Goal: Task Accomplishment & Management: Manage account settings

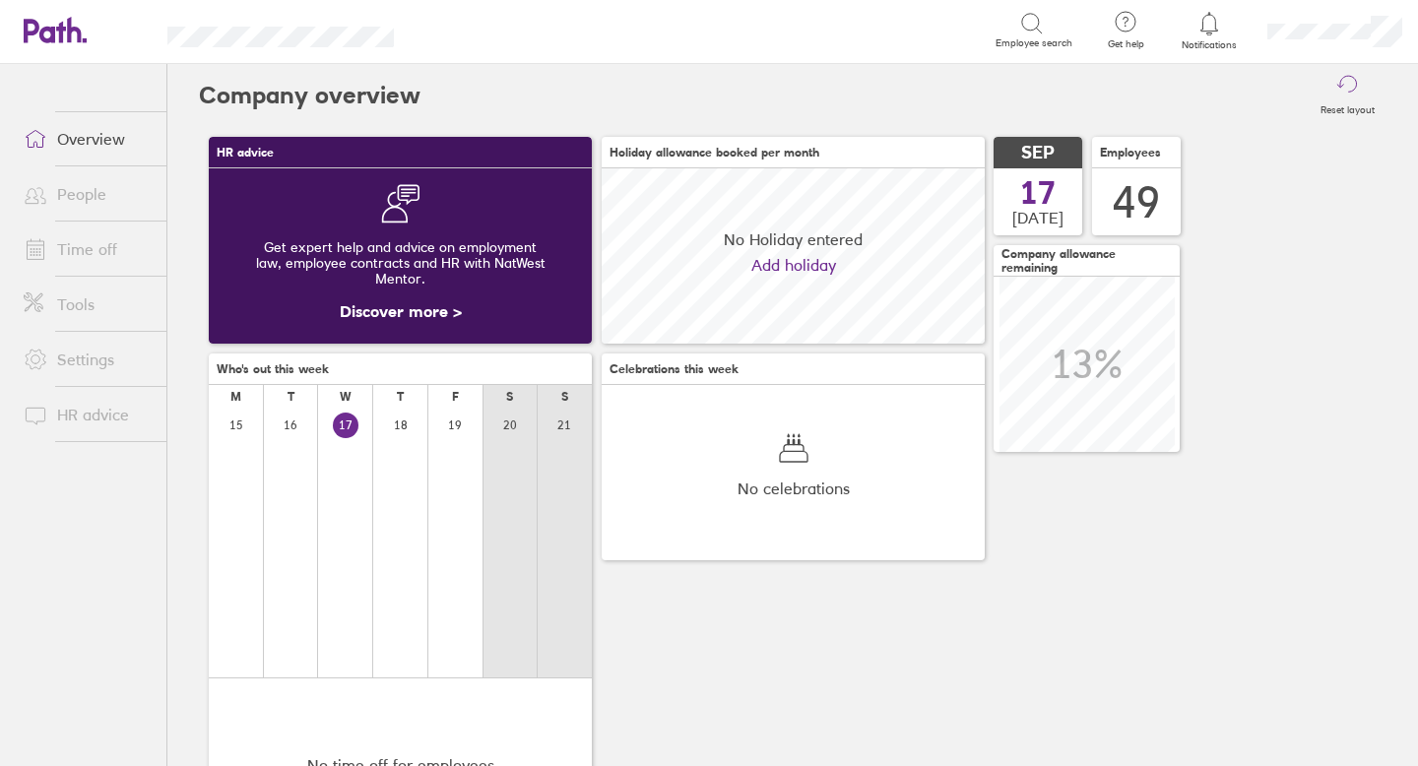
scroll to position [175, 383]
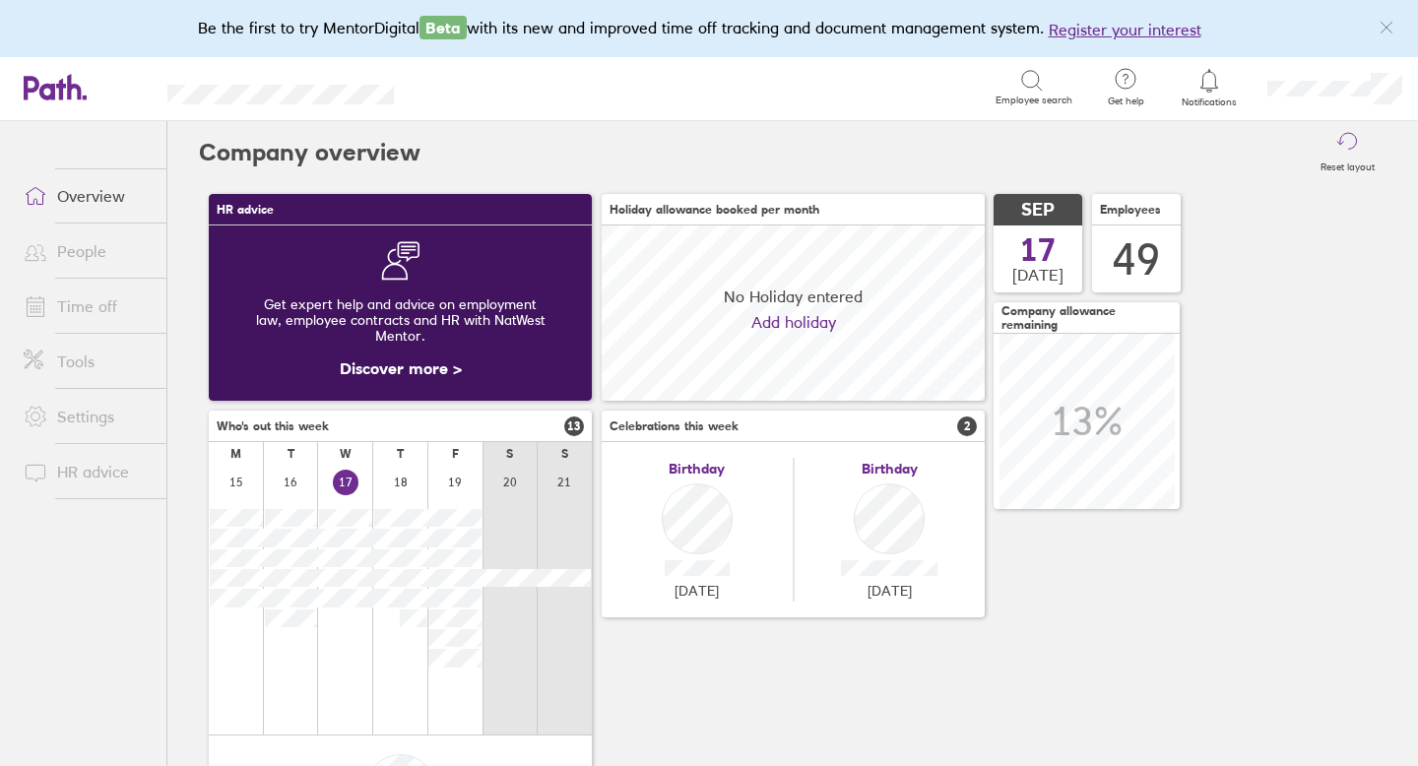
click at [94, 254] on link "People" at bounding box center [87, 250] width 159 height 39
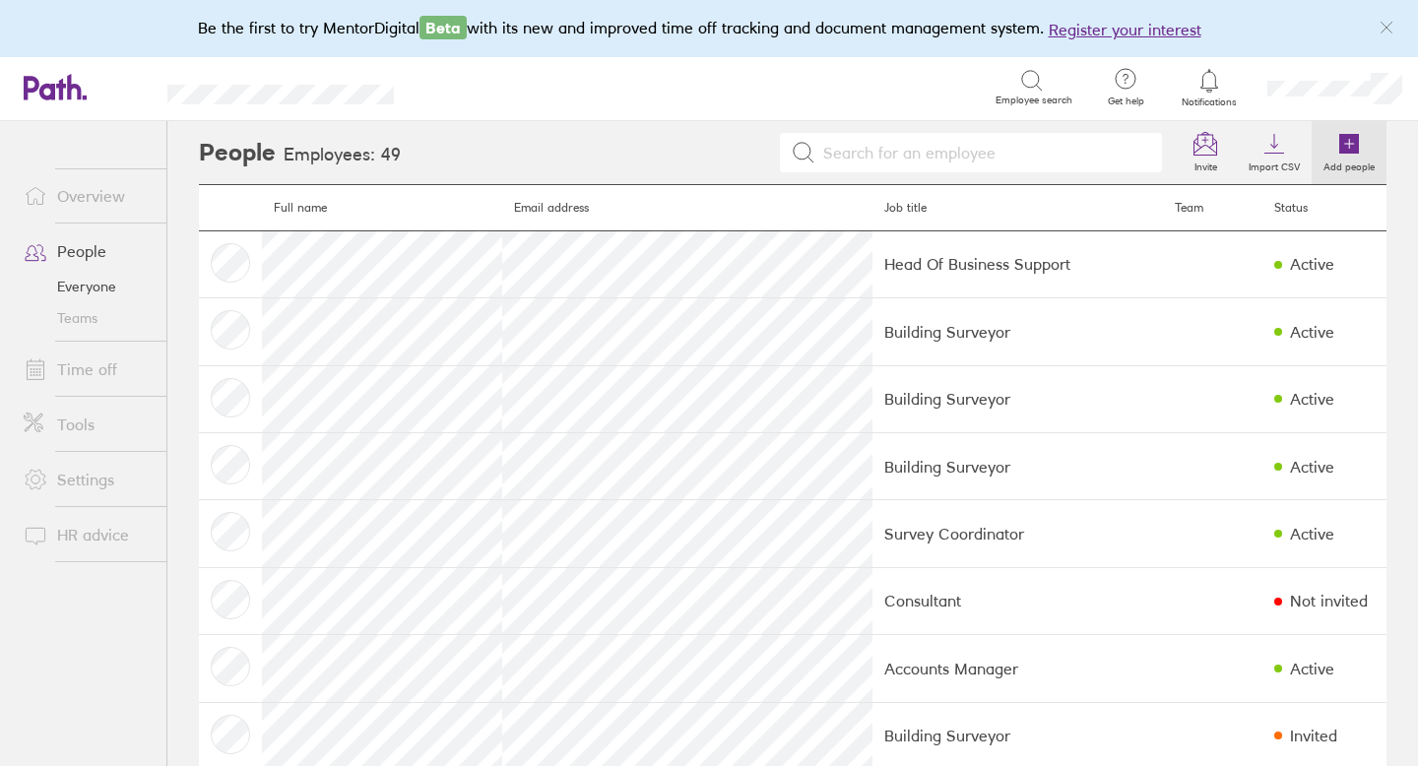
click at [1350, 140] on icon at bounding box center [1349, 144] width 20 height 20
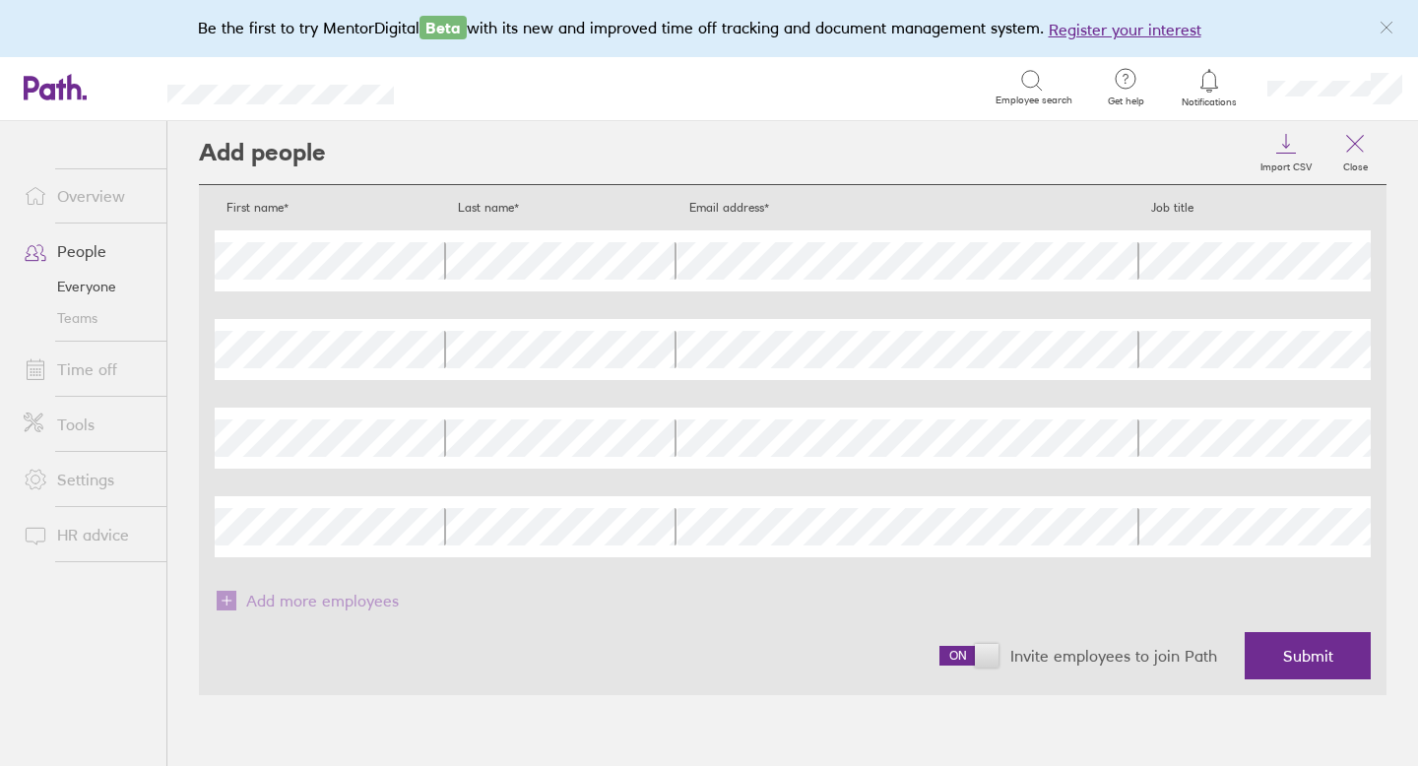
click at [301, 281] on div "First name" at bounding box center [330, 260] width 231 height 61
click at [986, 656] on span at bounding box center [968, 656] width 59 height 20
click at [939, 661] on input "checkbox" at bounding box center [939, 661] width 0 height 0
click at [1303, 659] on span "Submit" at bounding box center [1308, 656] width 50 height 18
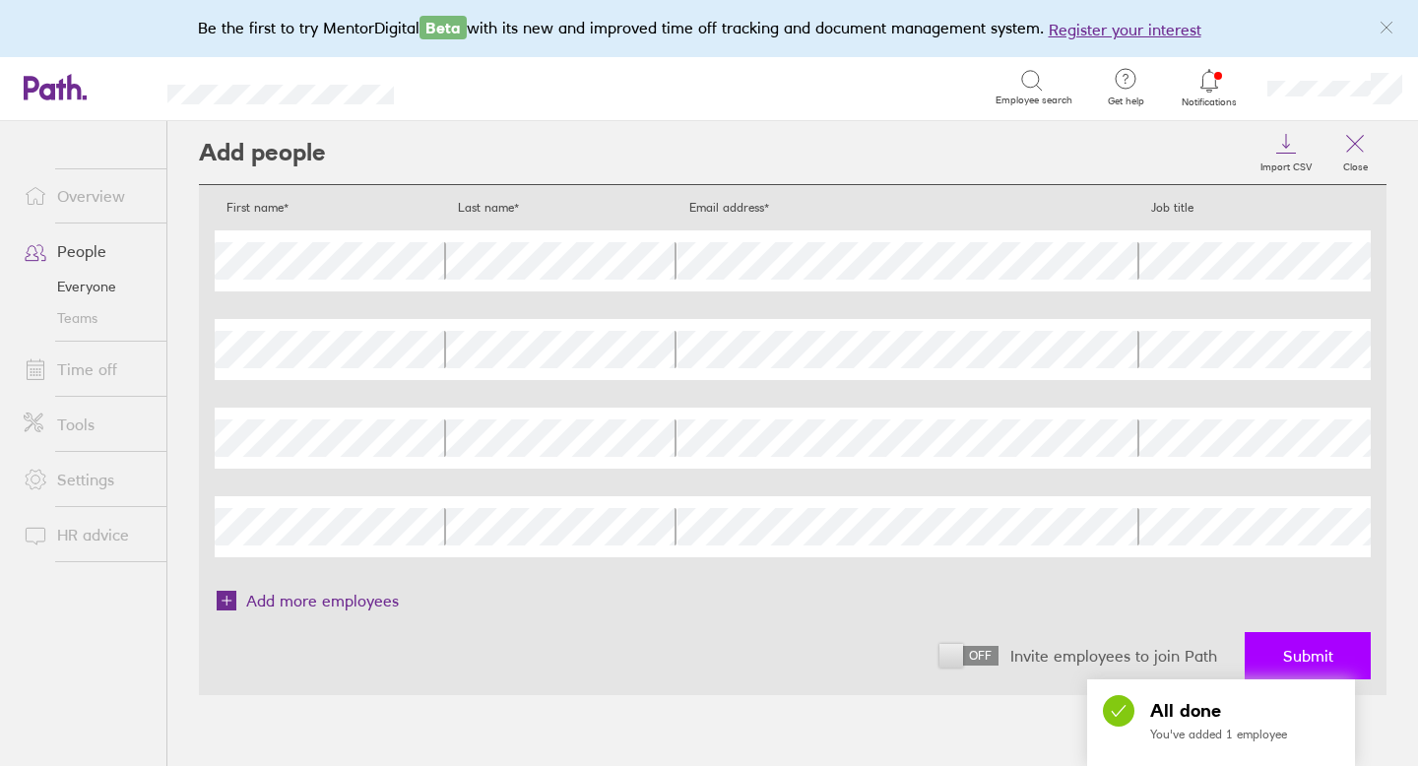
click at [1300, 650] on span "Submit" at bounding box center [1308, 656] width 50 height 18
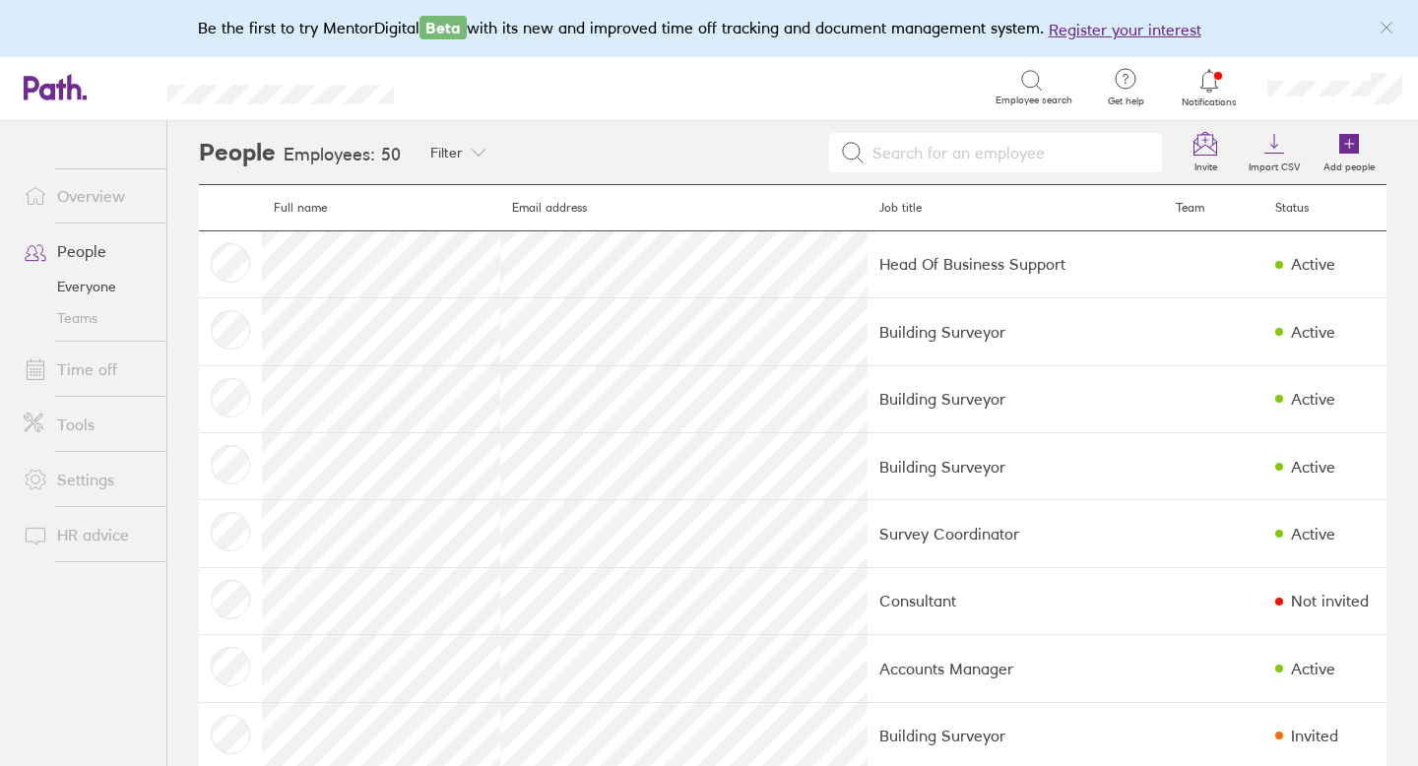
click at [1211, 76] on icon at bounding box center [1209, 81] width 24 height 24
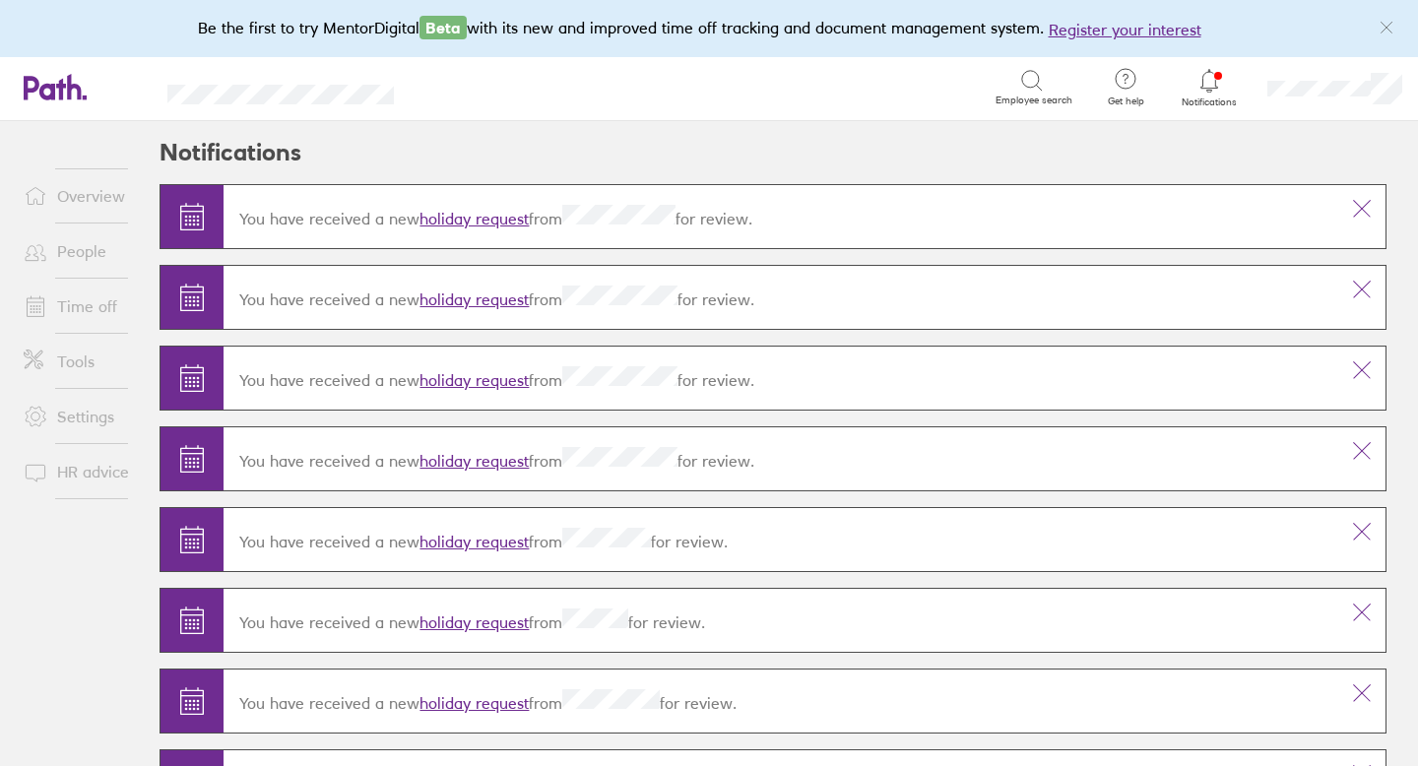
click at [474, 216] on link "holiday request" at bounding box center [473, 219] width 109 height 20
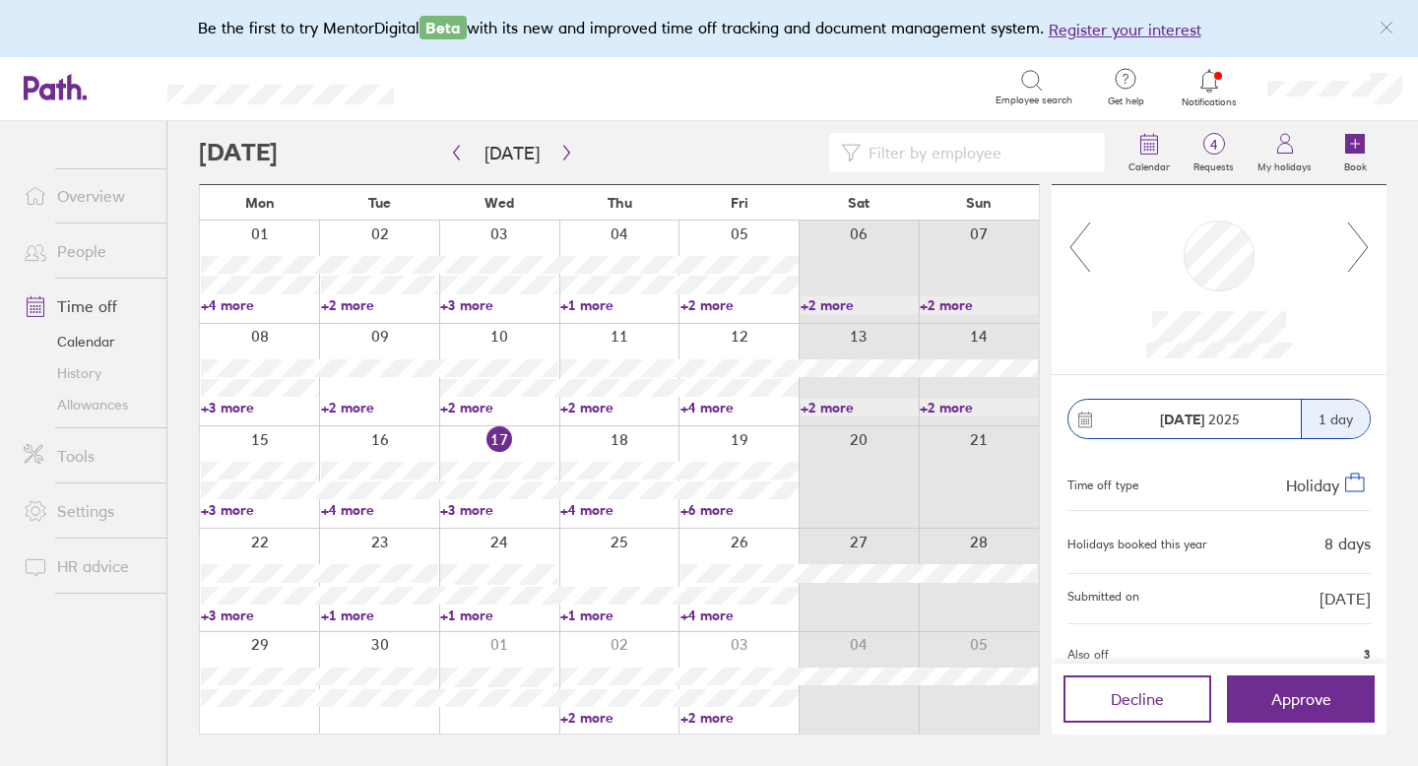
click at [1355, 247] on icon at bounding box center [1358, 247] width 25 height 53
click at [1363, 248] on icon at bounding box center [1358, 247] width 25 height 53
click at [1082, 242] on icon at bounding box center [1079, 247] width 25 height 53
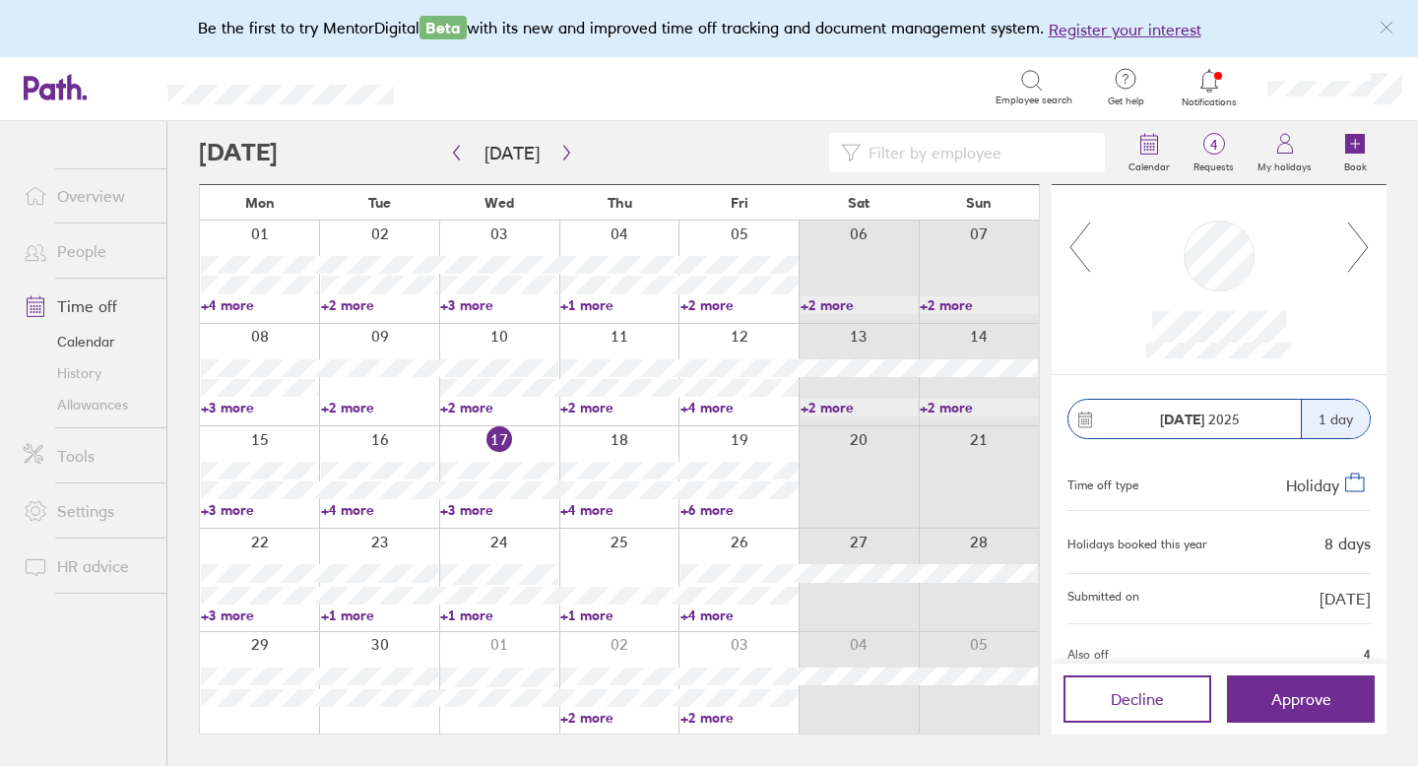
click at [1082, 242] on icon at bounding box center [1079, 247] width 25 height 53
click at [1326, 695] on span "Approve" at bounding box center [1301, 699] width 60 height 18
click at [1297, 697] on span "Approve" at bounding box center [1301, 699] width 60 height 18
click at [1286, 699] on span "Approve" at bounding box center [1301, 699] width 60 height 18
click at [1287, 697] on span "Approve" at bounding box center [1301, 699] width 60 height 18
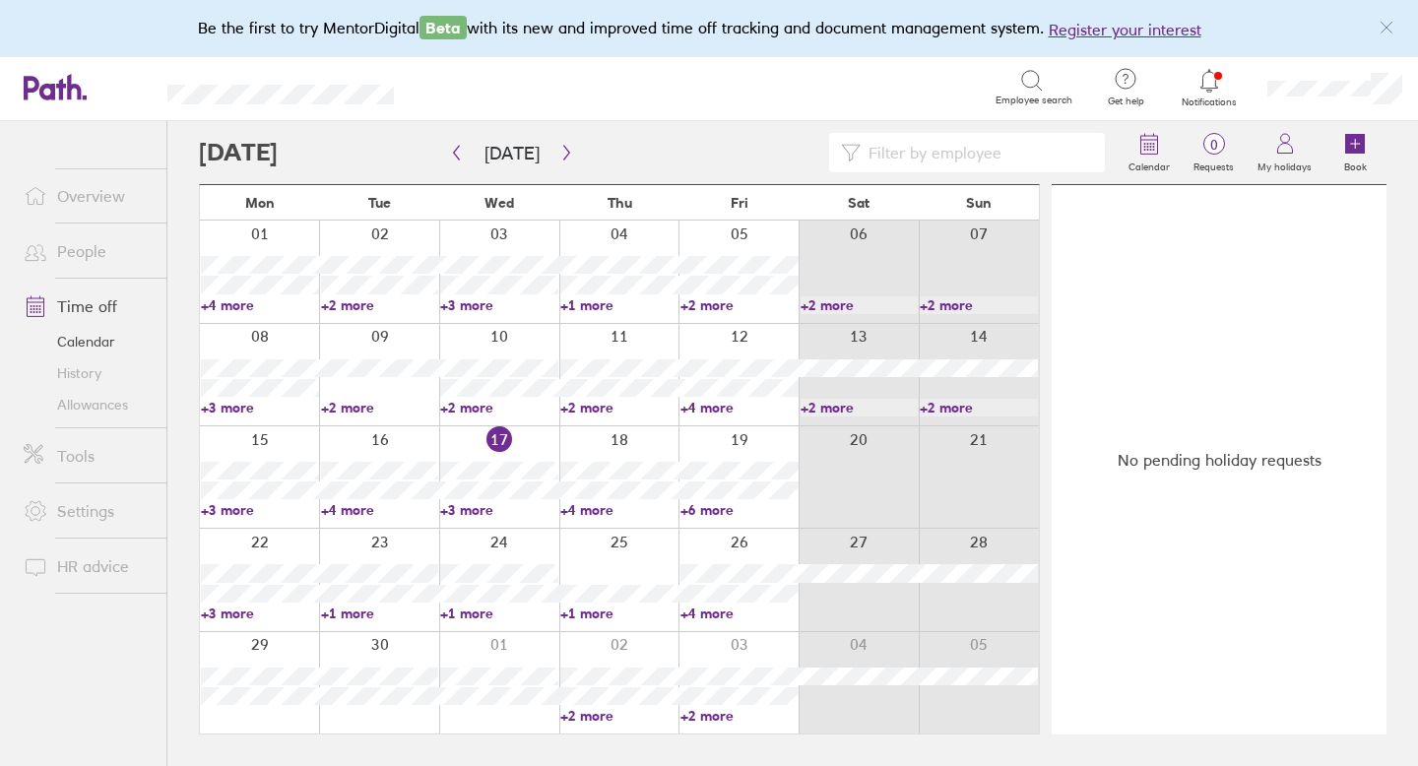
click at [87, 404] on link "Allowances" at bounding box center [87, 405] width 159 height 32
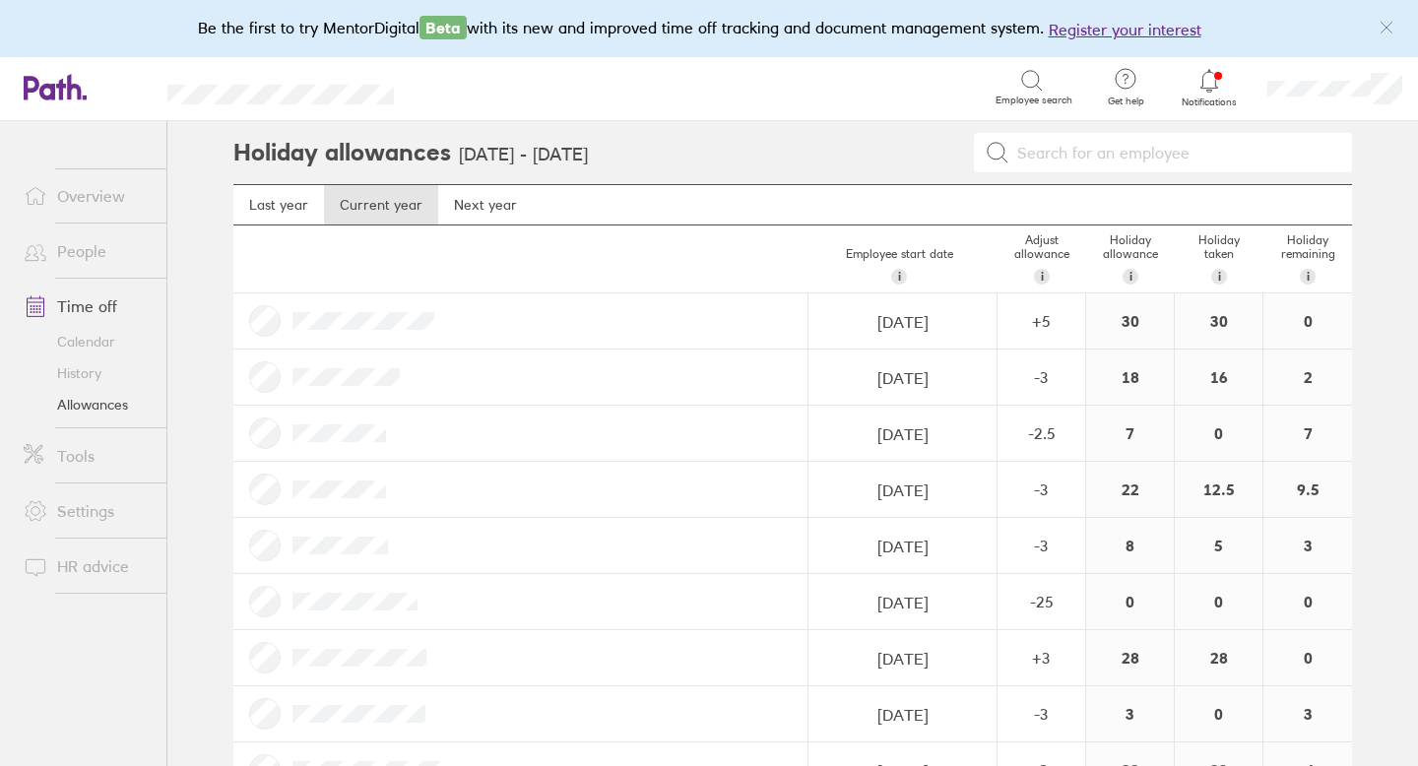
click at [101, 244] on link "People" at bounding box center [87, 250] width 159 height 39
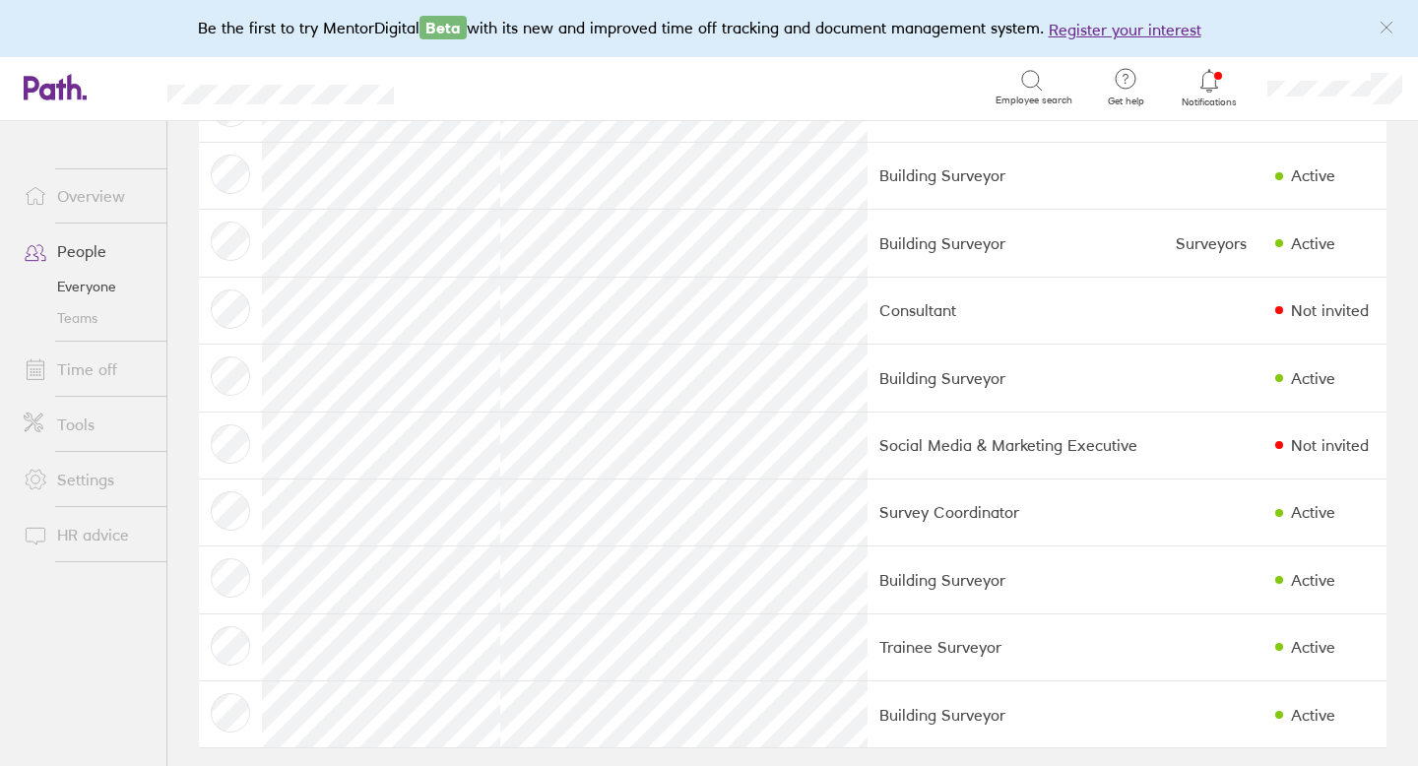
scroll to position [2852, 0]
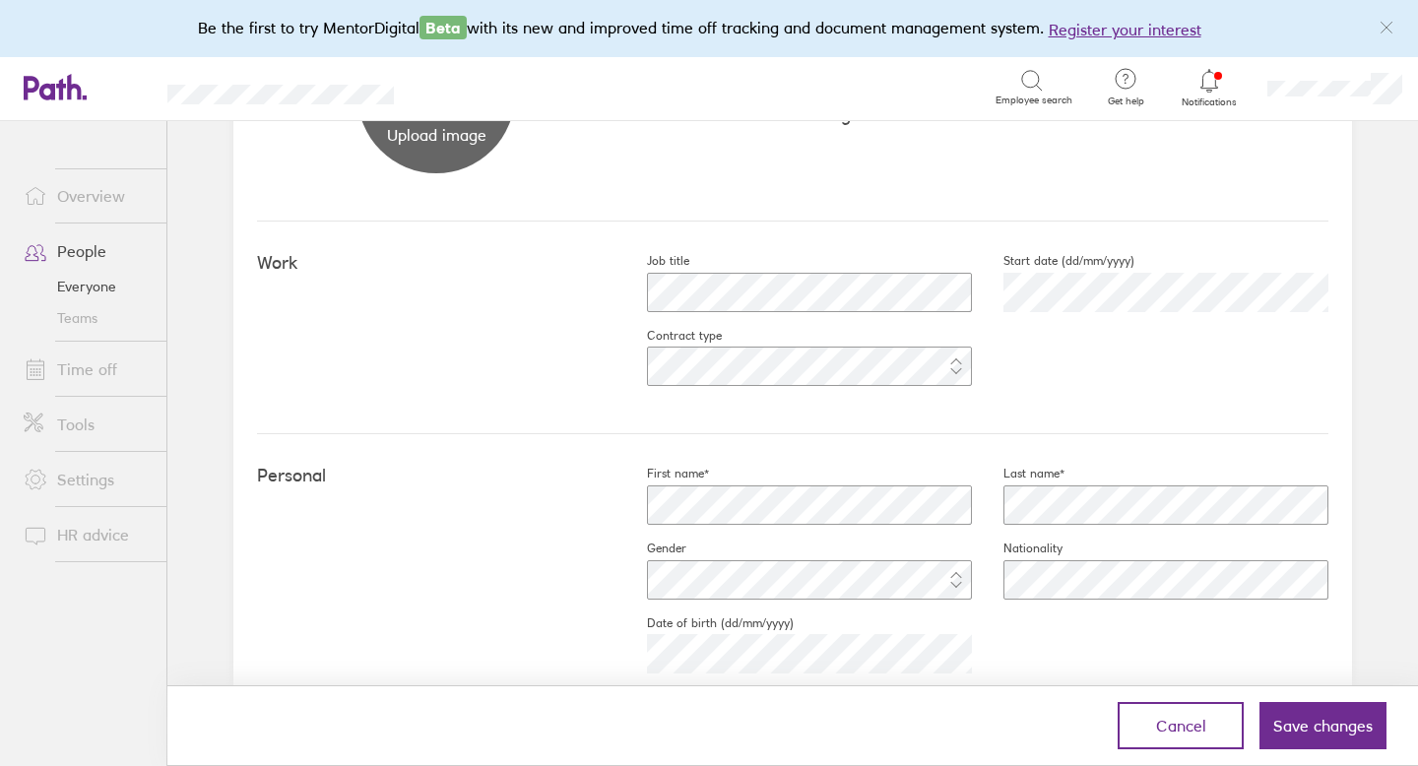
scroll to position [366, 0]
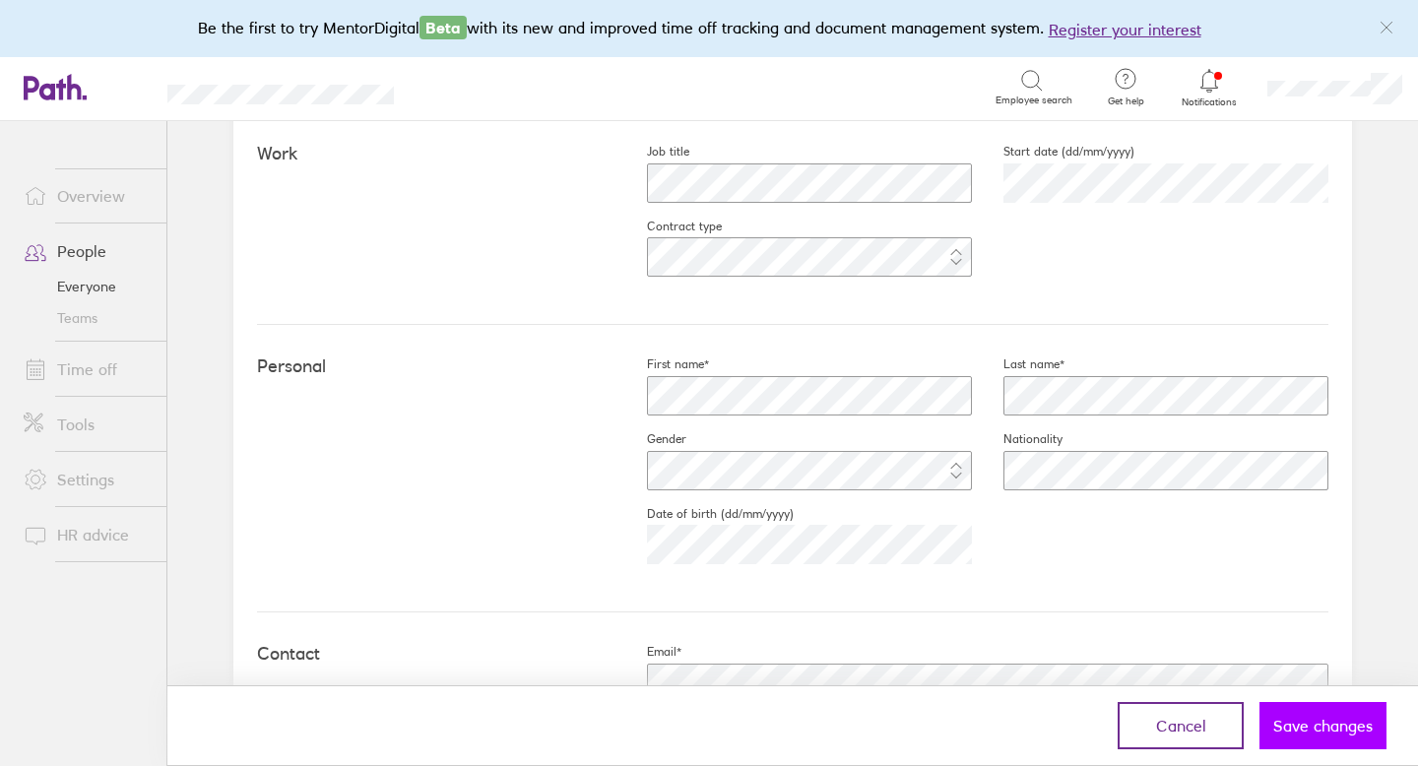
click at [1292, 726] on span "Save changes" at bounding box center [1322, 726] width 99 height 18
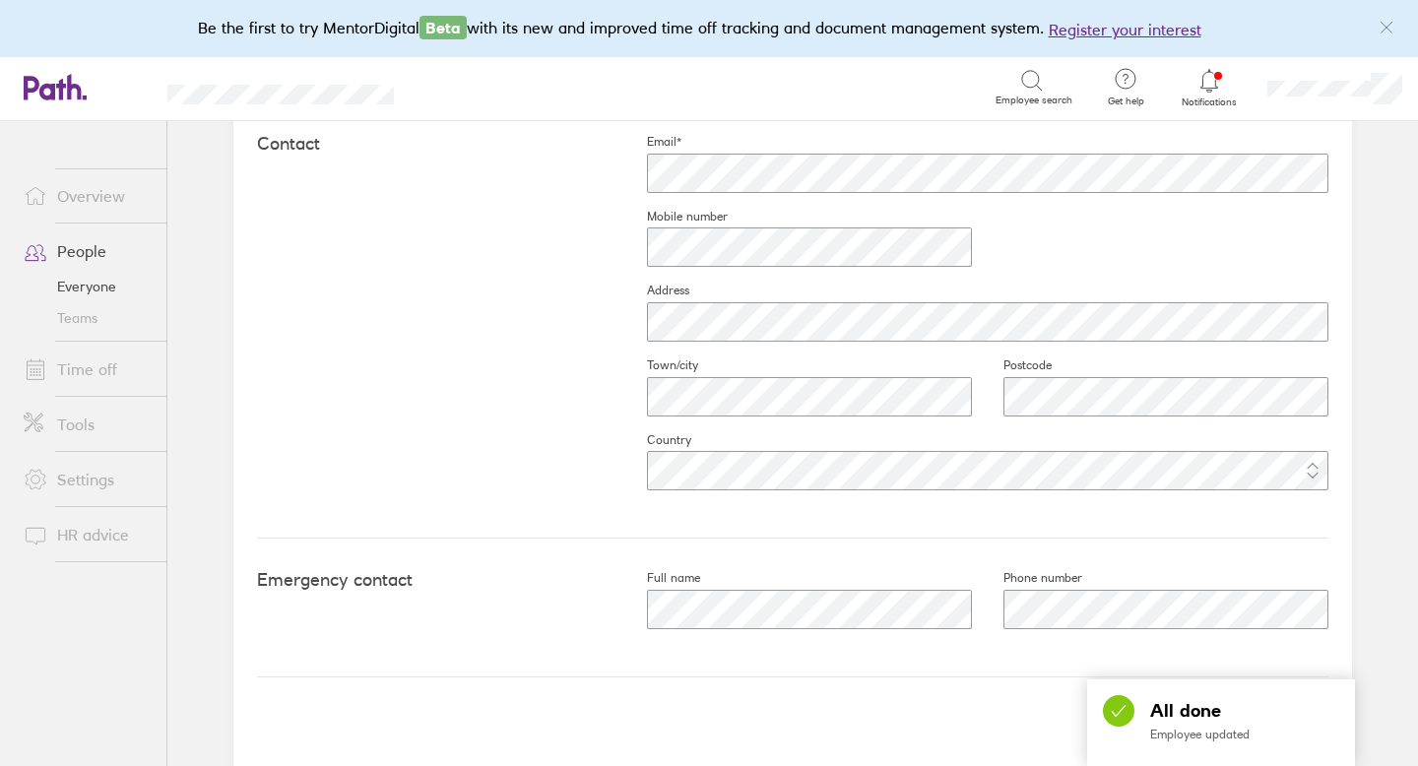
scroll to position [883, 0]
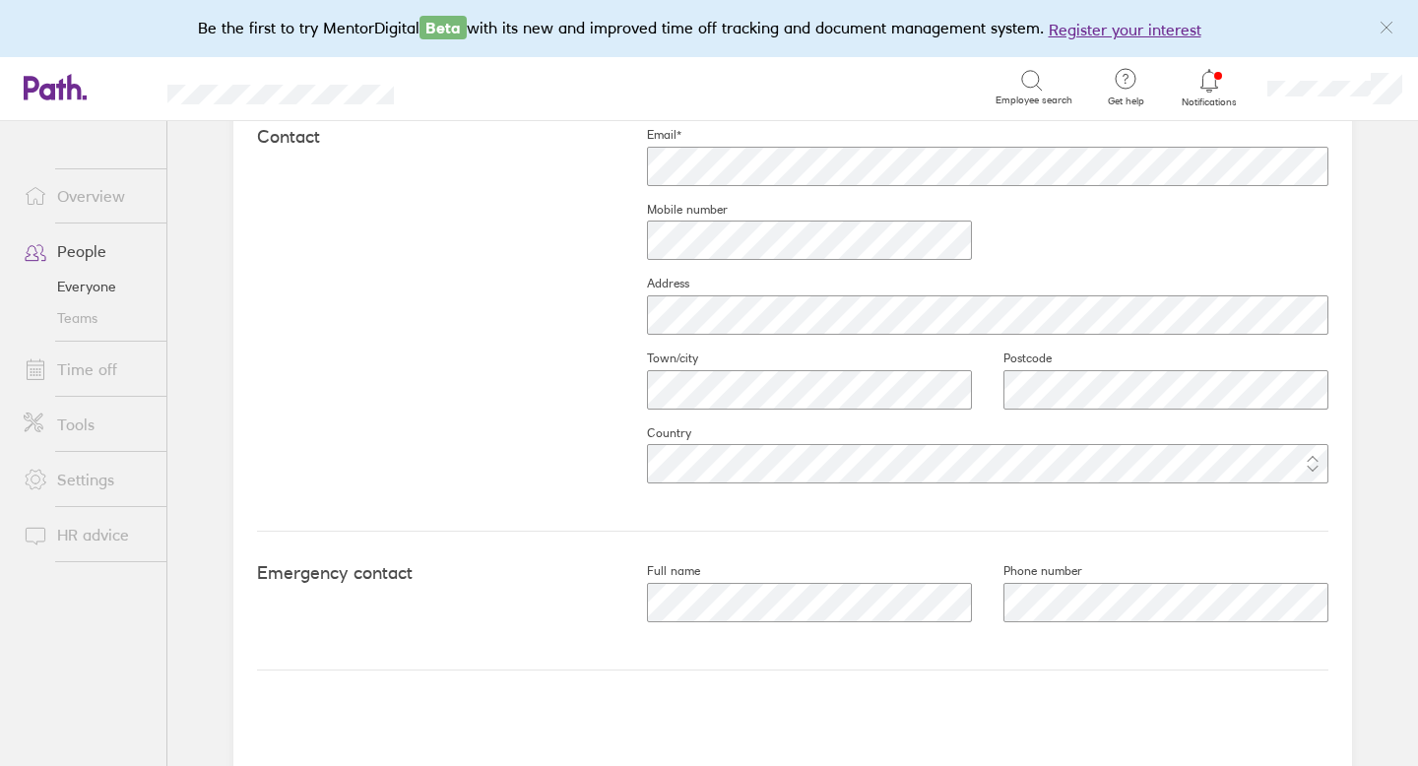
click at [105, 251] on link "People" at bounding box center [87, 250] width 159 height 39
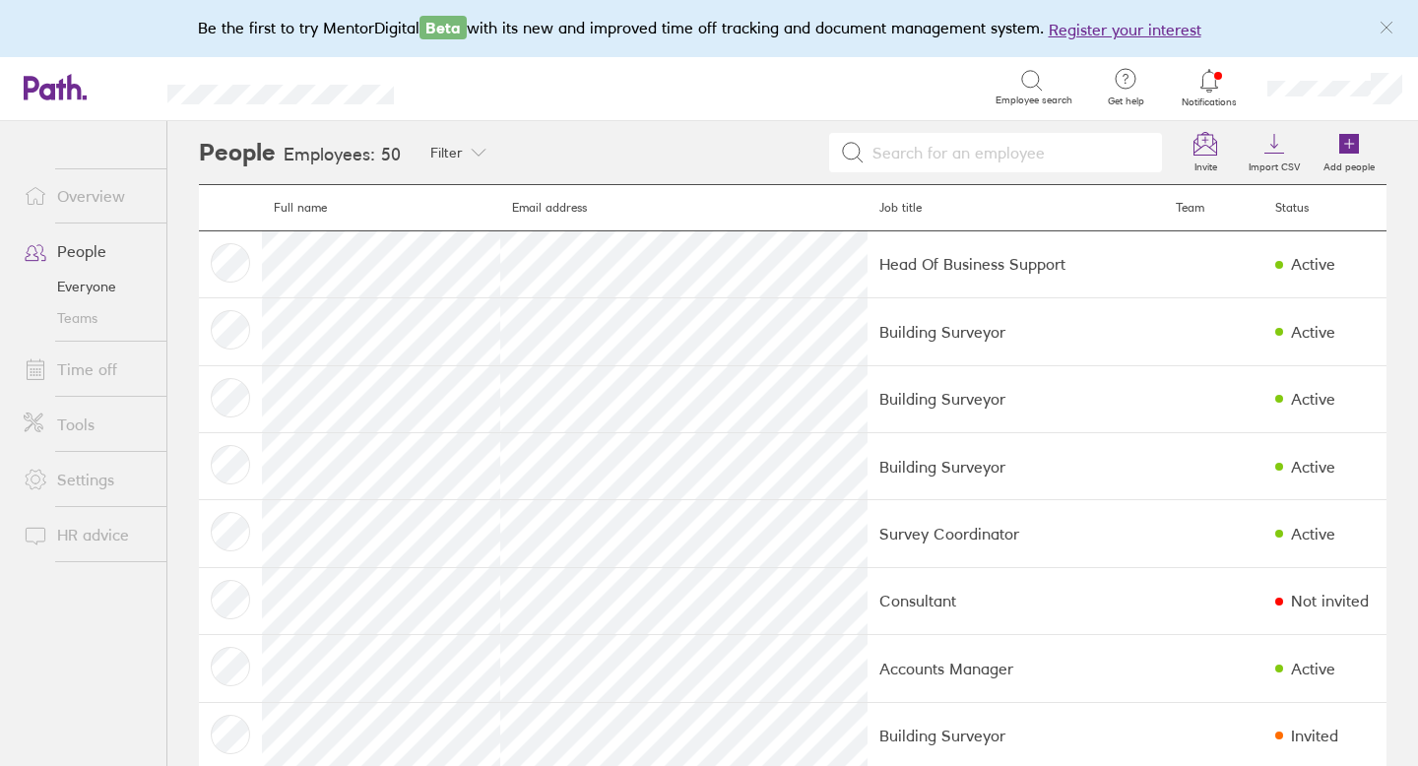
click at [83, 366] on link "Time off" at bounding box center [87, 368] width 159 height 39
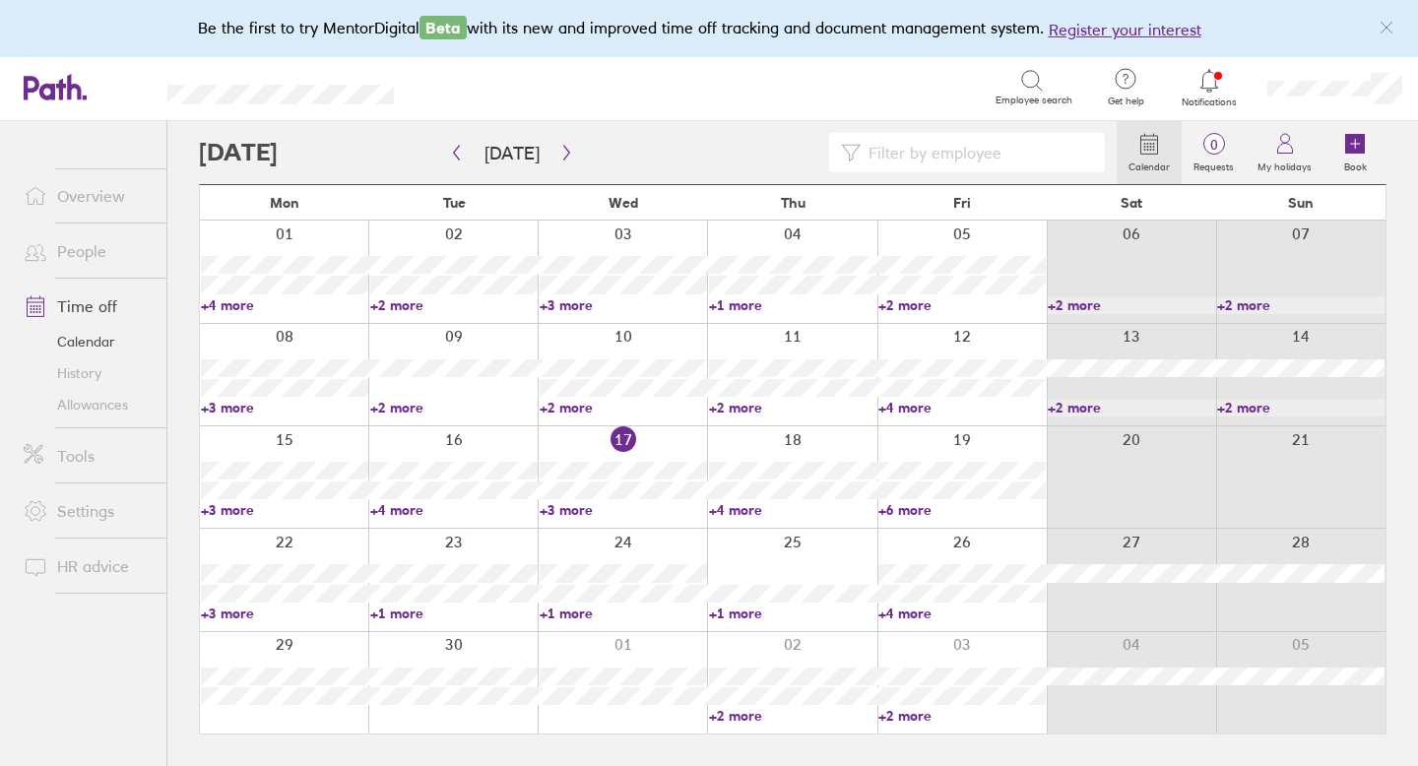
click at [104, 403] on link "Allowances" at bounding box center [87, 405] width 159 height 32
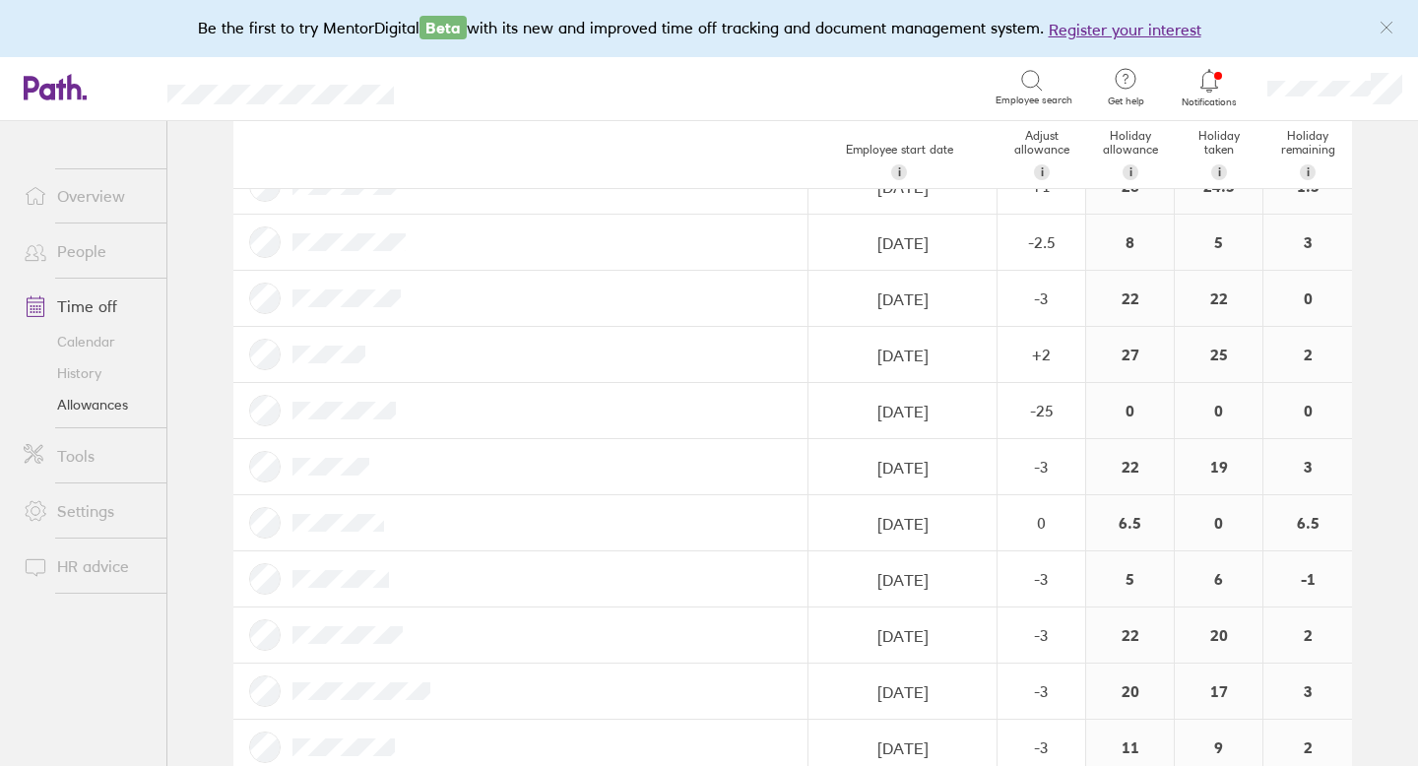
scroll to position [2327, 0]
click at [1021, 513] on div "0" at bounding box center [1041, 519] width 86 height 18
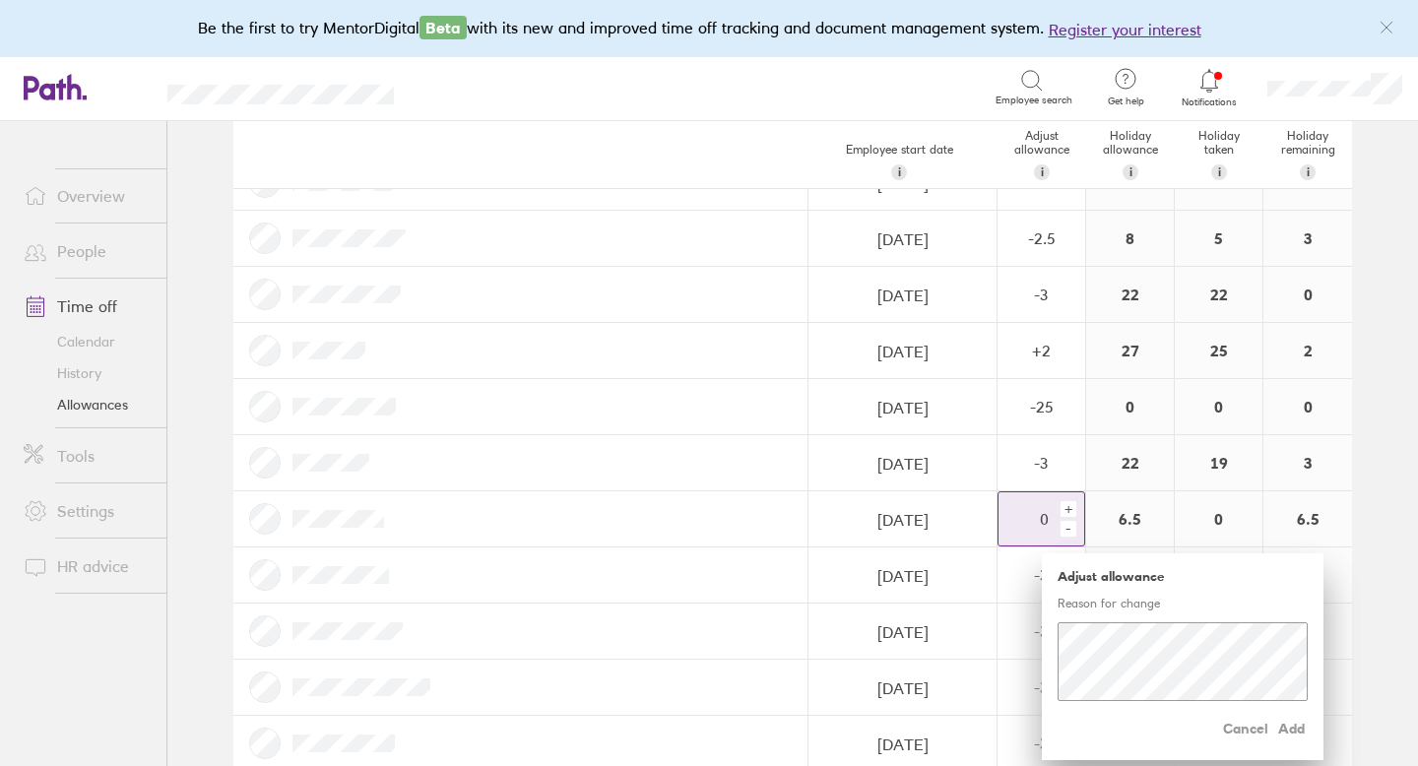
click at [1071, 533] on div "-" at bounding box center [1068, 529] width 16 height 16
click at [1071, 532] on div "-" at bounding box center [1068, 529] width 16 height 16
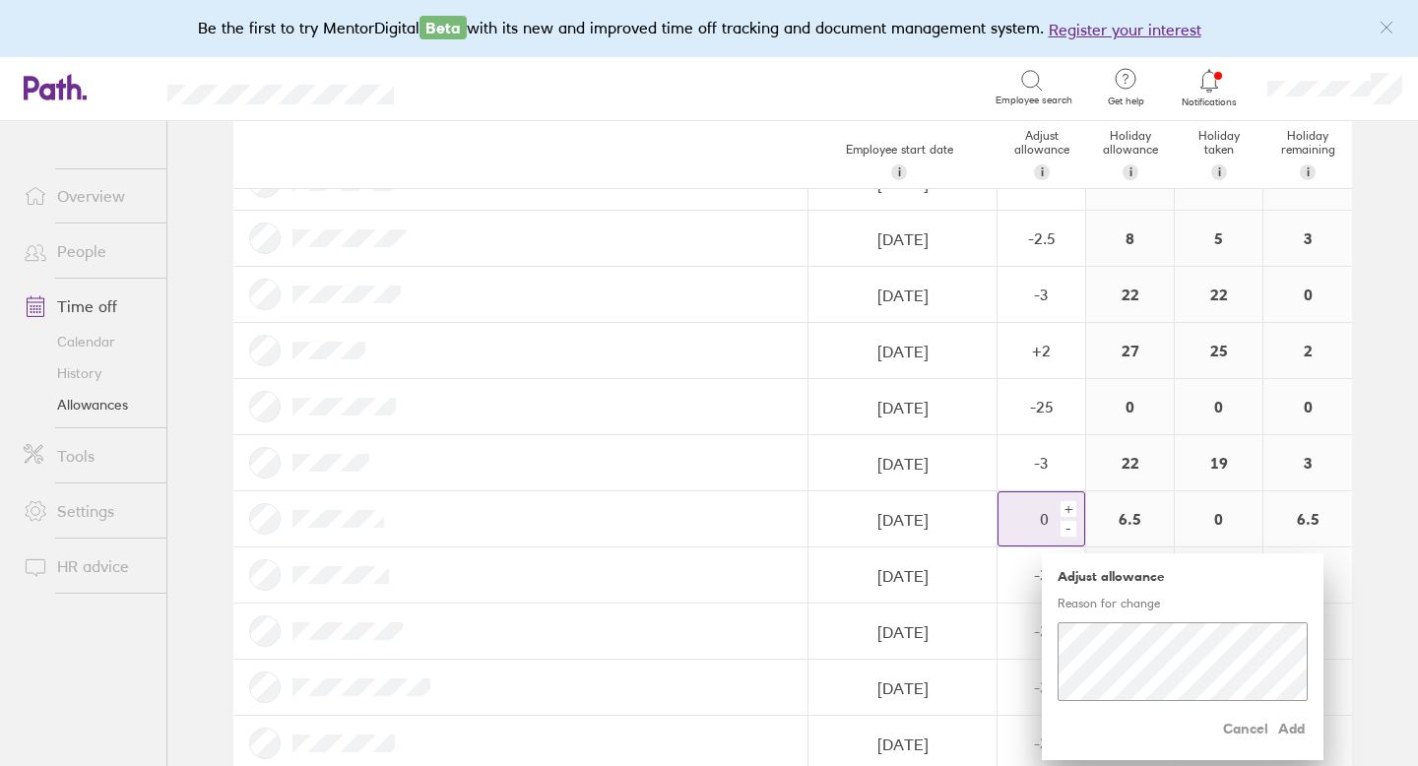
click at [1071, 532] on div "-" at bounding box center [1068, 529] width 16 height 16
click at [1073, 531] on div "-" at bounding box center [1068, 529] width 16 height 16
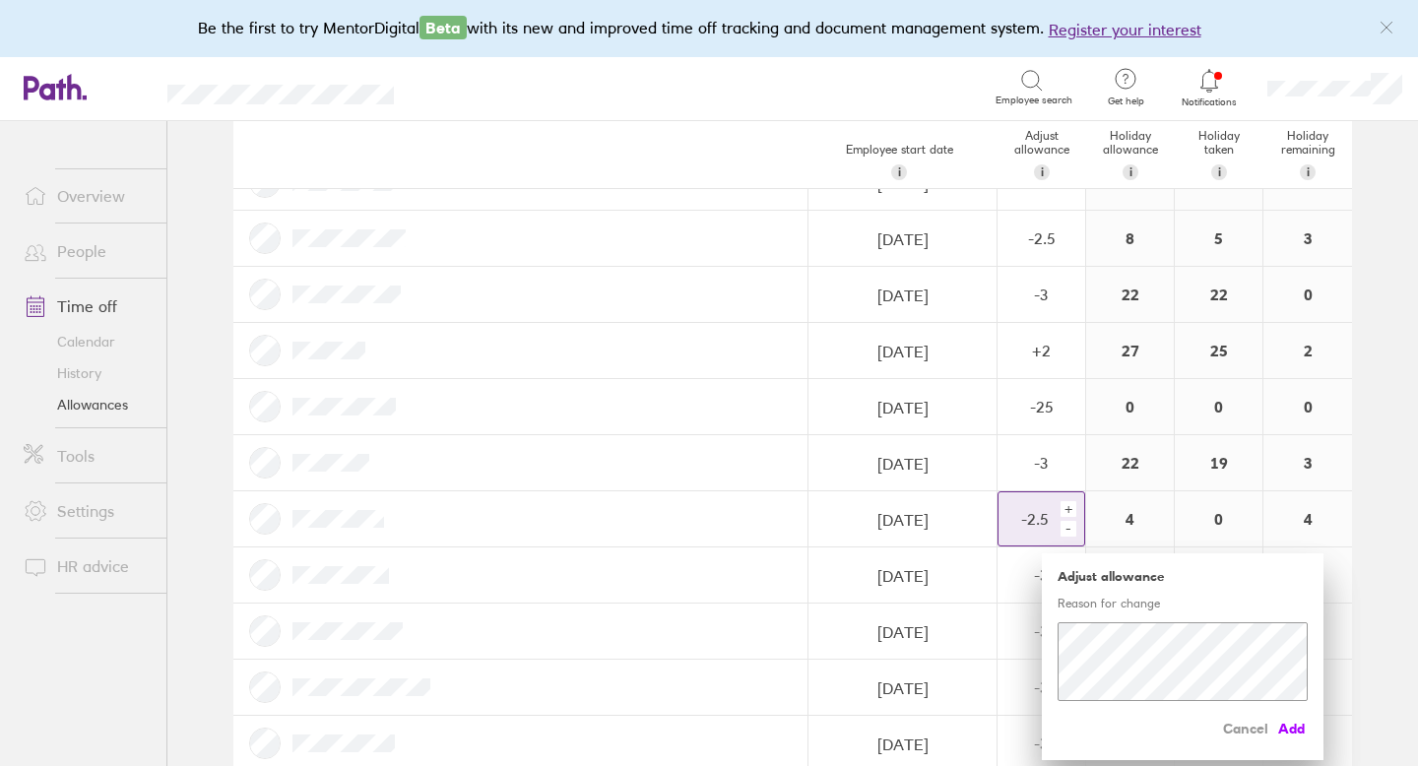
click at [1299, 723] on span "Add" at bounding box center [1292, 729] width 32 height 32
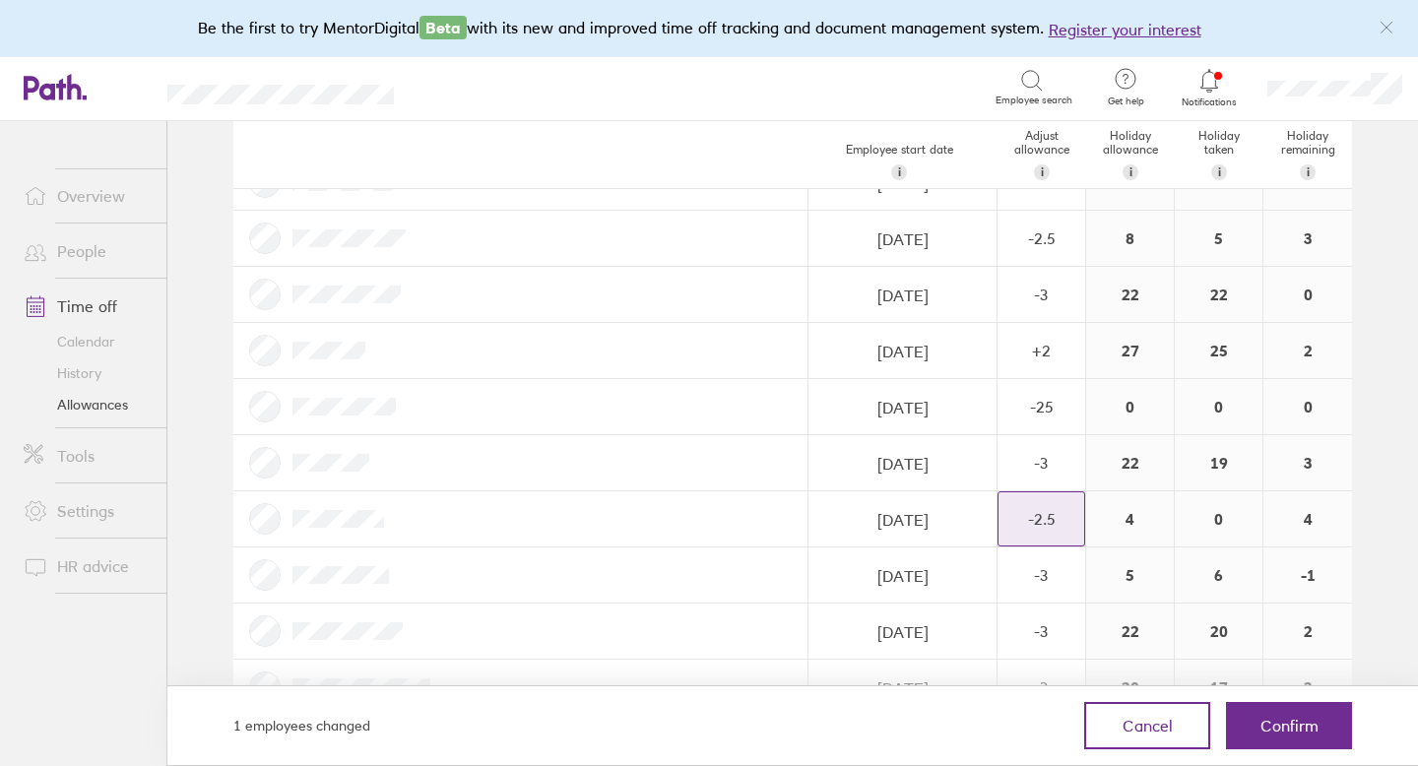
click at [1299, 723] on span "Confirm" at bounding box center [1289, 726] width 58 height 18
click at [1285, 729] on span "Confirm" at bounding box center [1289, 726] width 58 height 18
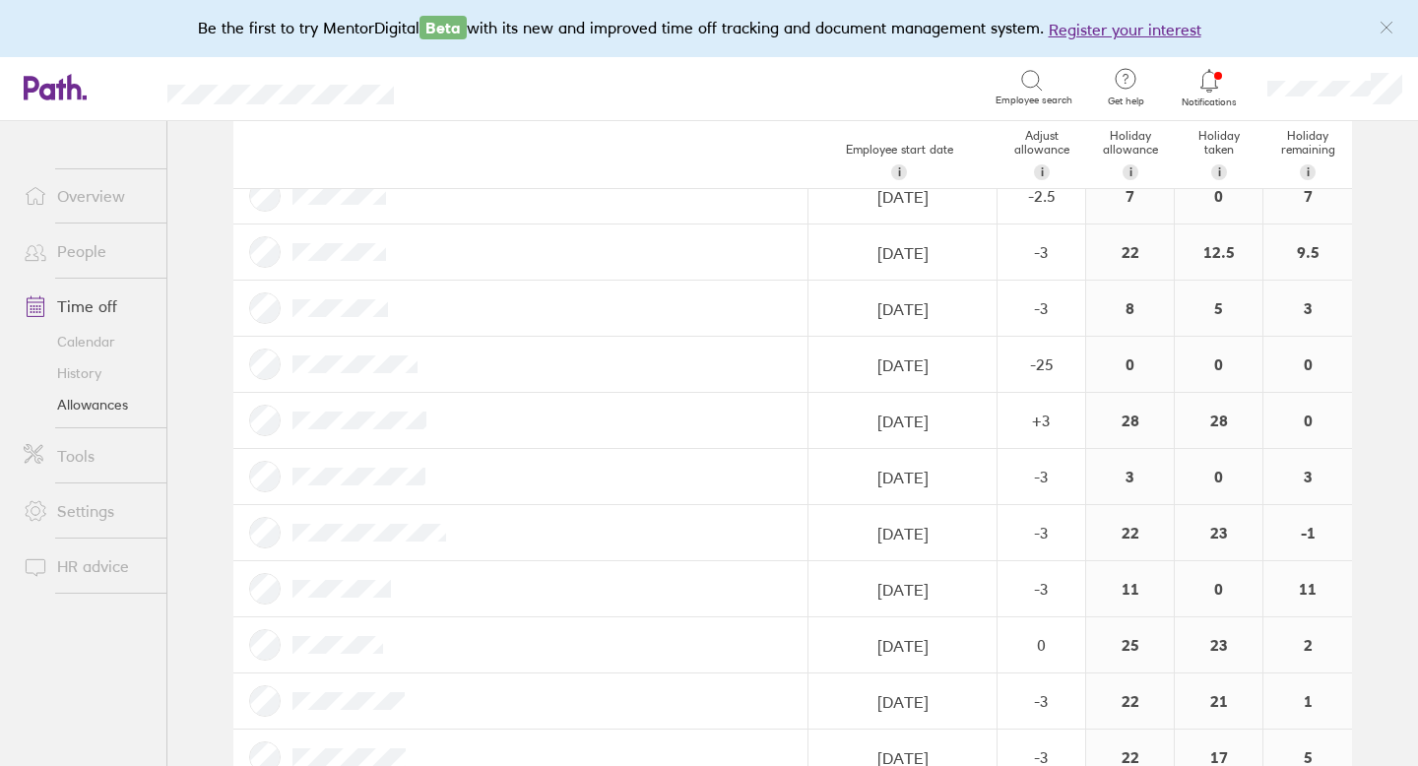
scroll to position [0, 0]
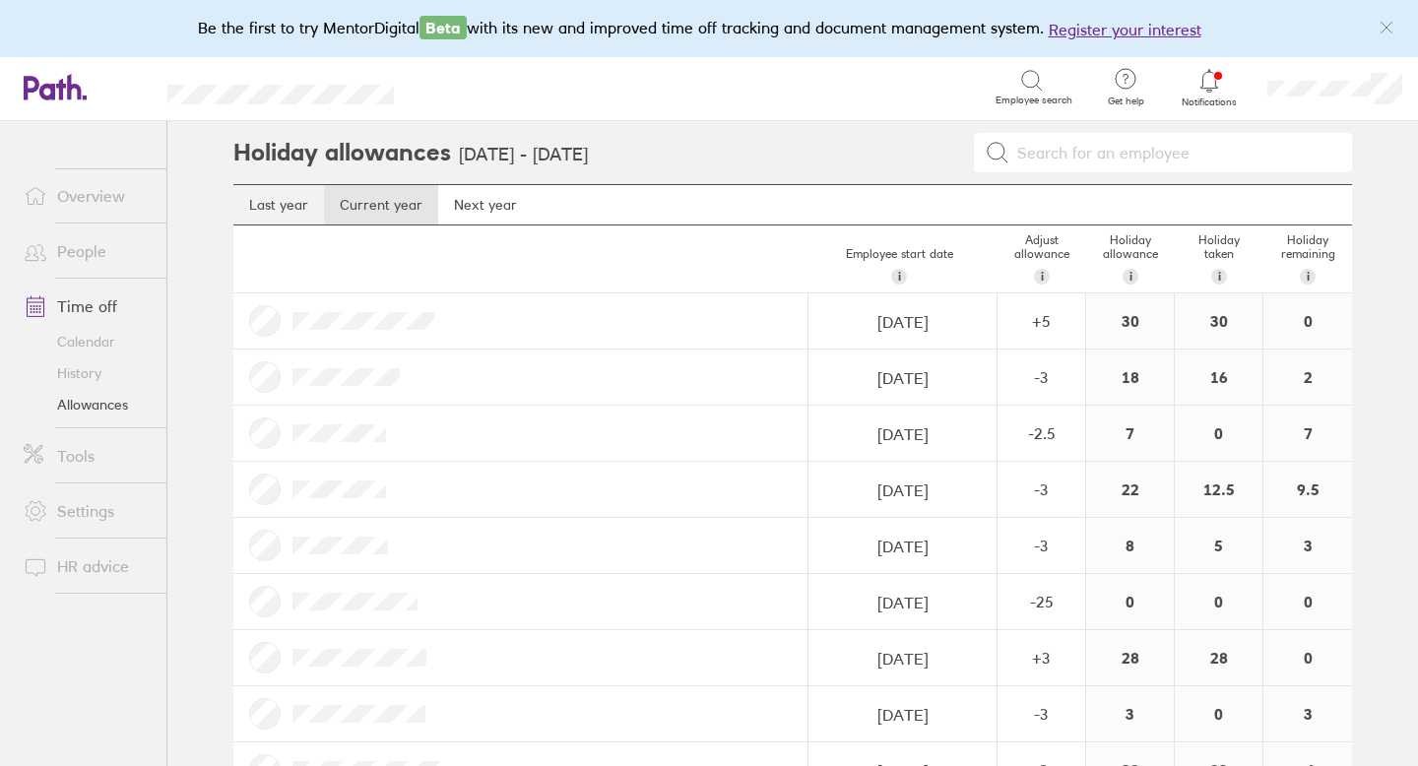
click at [286, 205] on link "Last year" at bounding box center [278, 204] width 91 height 39
click at [378, 200] on link "Current year" at bounding box center [381, 204] width 114 height 39
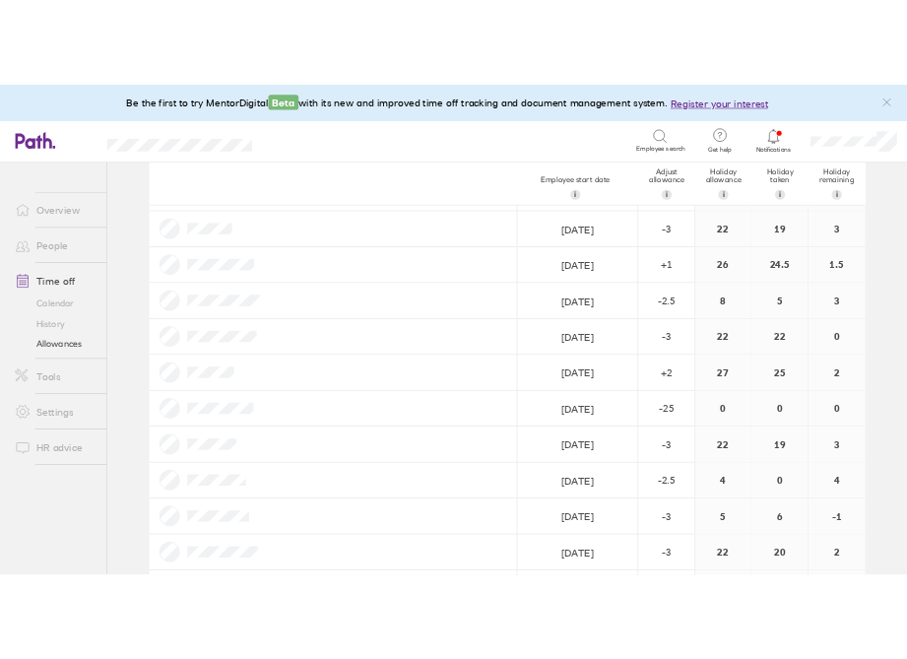
scroll to position [2364, 0]
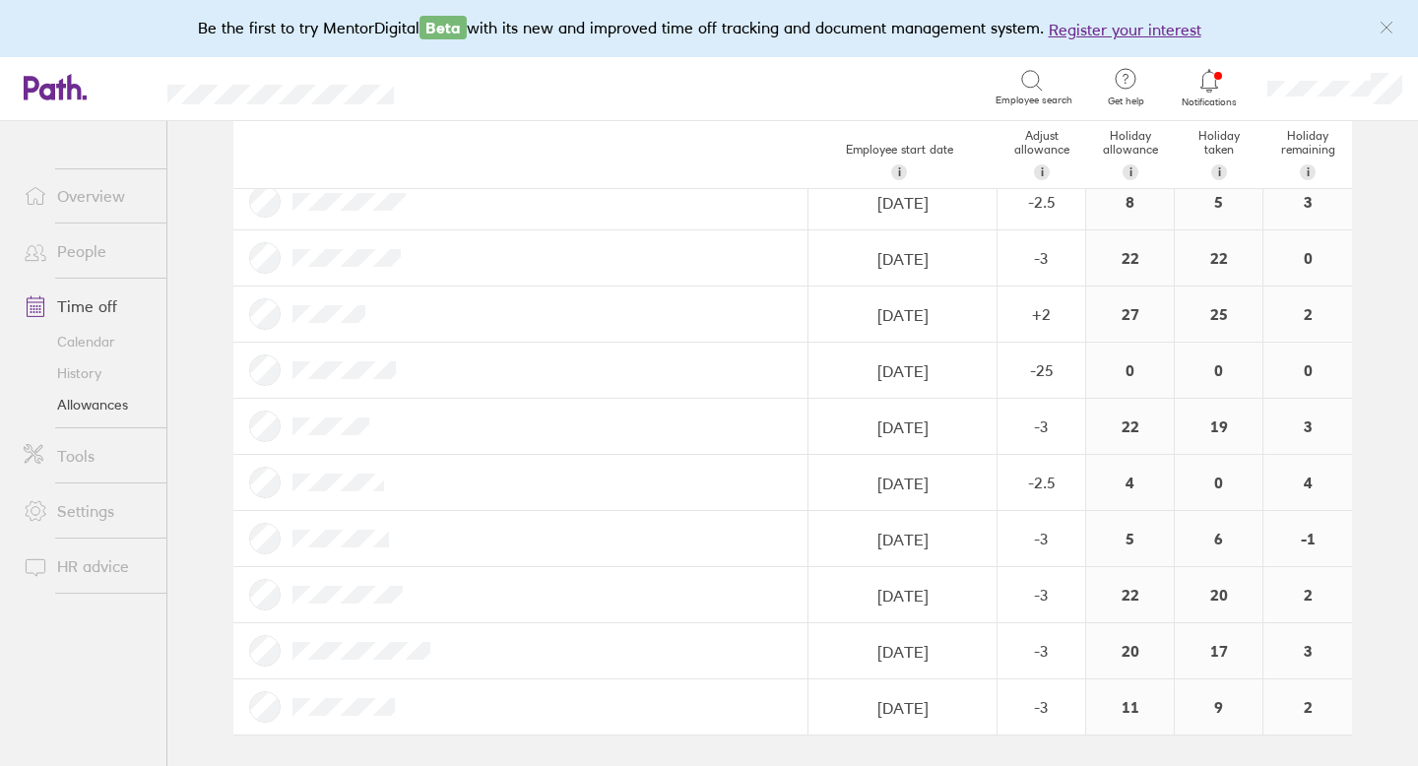
click at [92, 247] on link "People" at bounding box center [87, 250] width 159 height 39
